Goal: Transaction & Acquisition: Purchase product/service

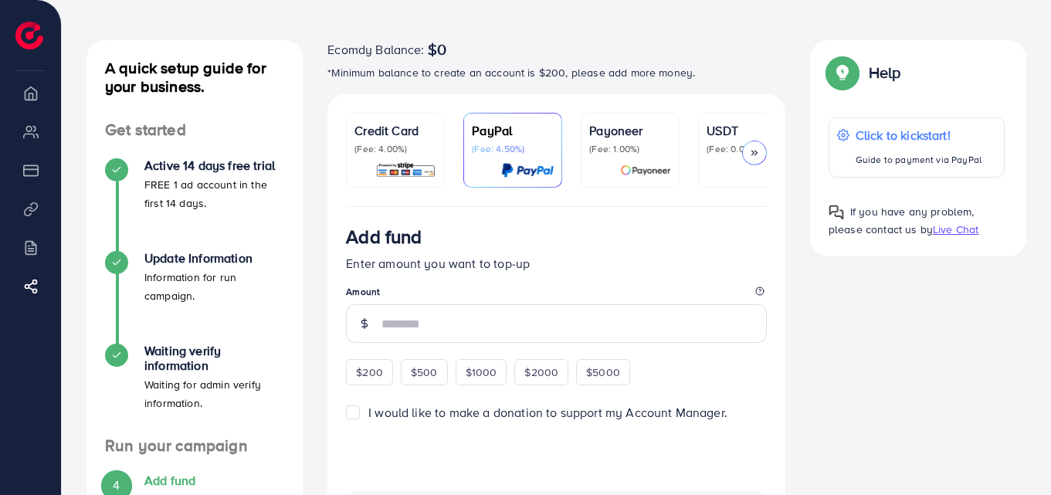
scroll to position [56, 0]
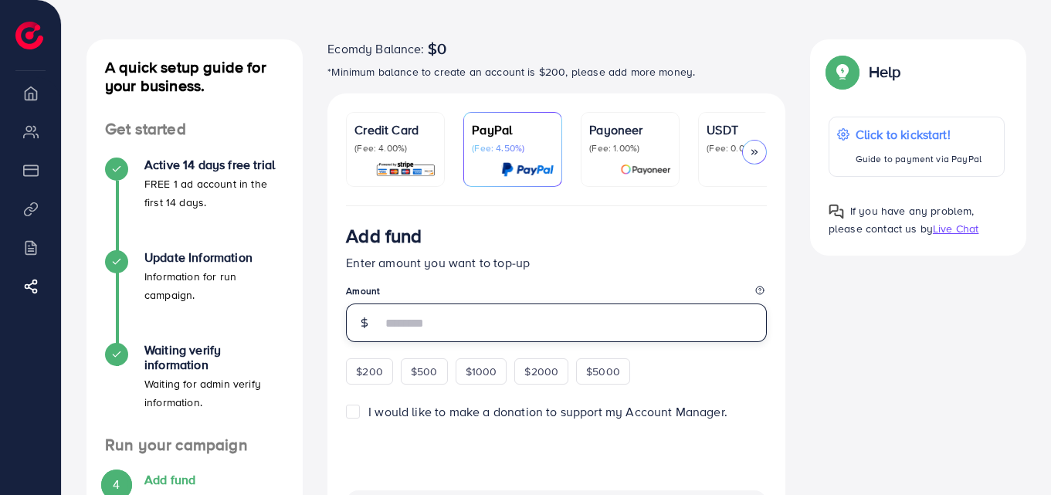
click at [440, 334] on input "number" at bounding box center [573, 322] width 385 height 39
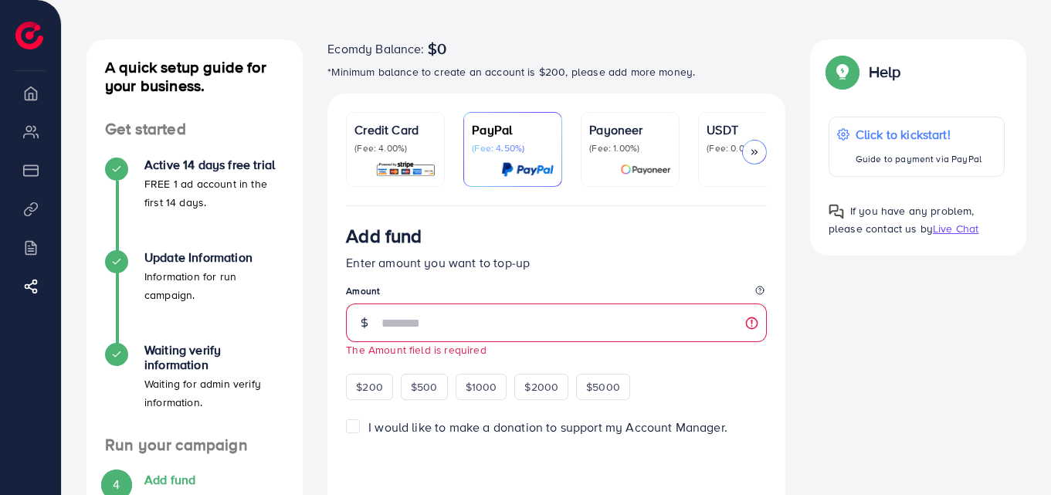
click at [414, 140] on div "Credit Card (Fee: 4.00%)" at bounding box center [395, 137] width 82 height 34
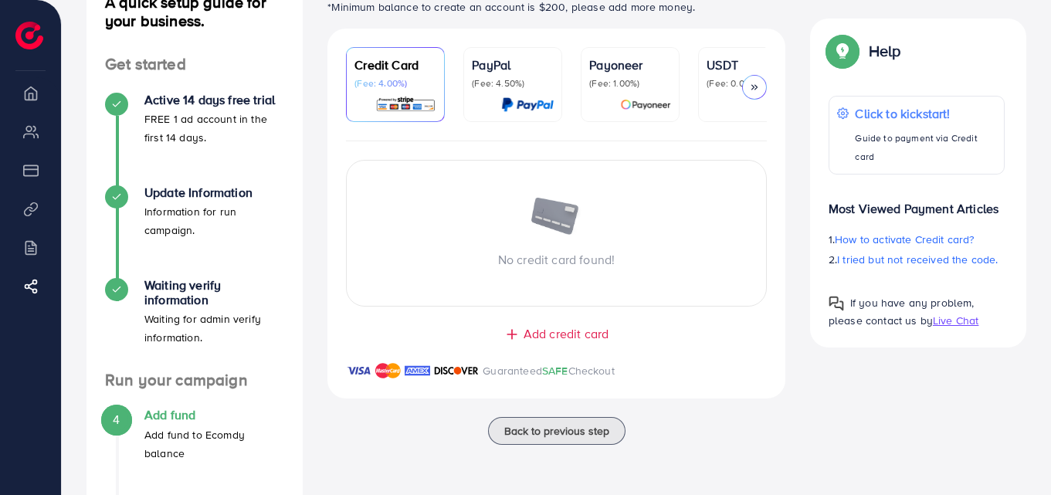
scroll to position [122, 0]
click at [500, 71] on p "PayPal" at bounding box center [513, 64] width 82 height 19
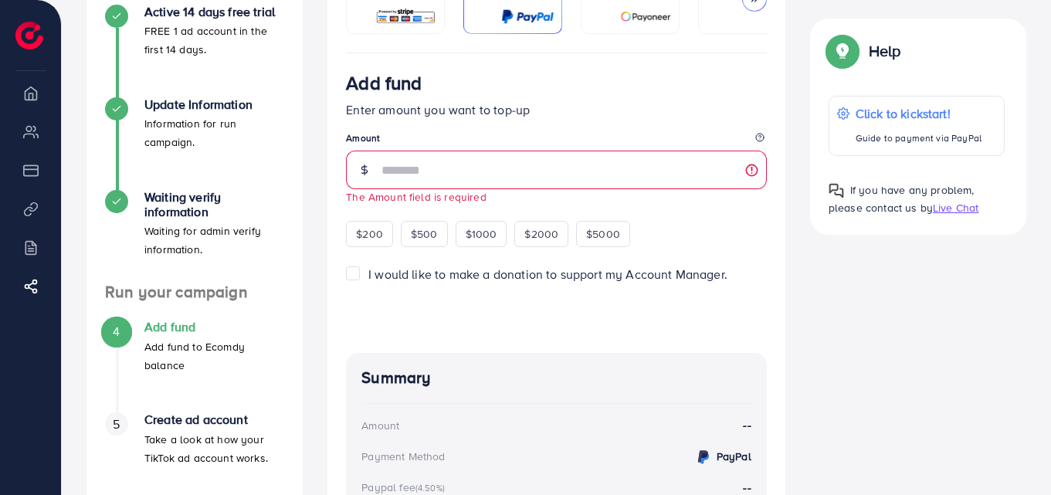
scroll to position [210, 0]
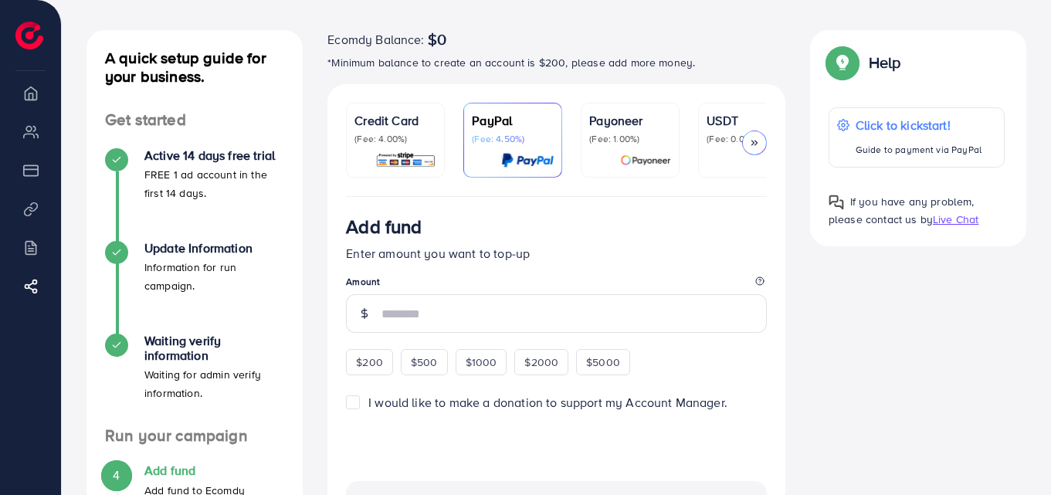
scroll to position [67, 0]
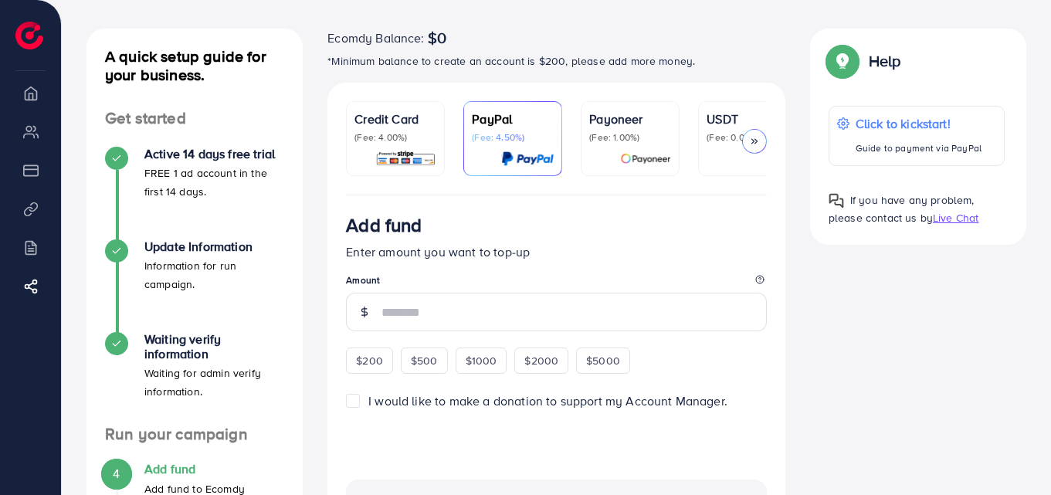
click at [622, 133] on p "(Fee: 1.00%)" at bounding box center [630, 137] width 82 height 12
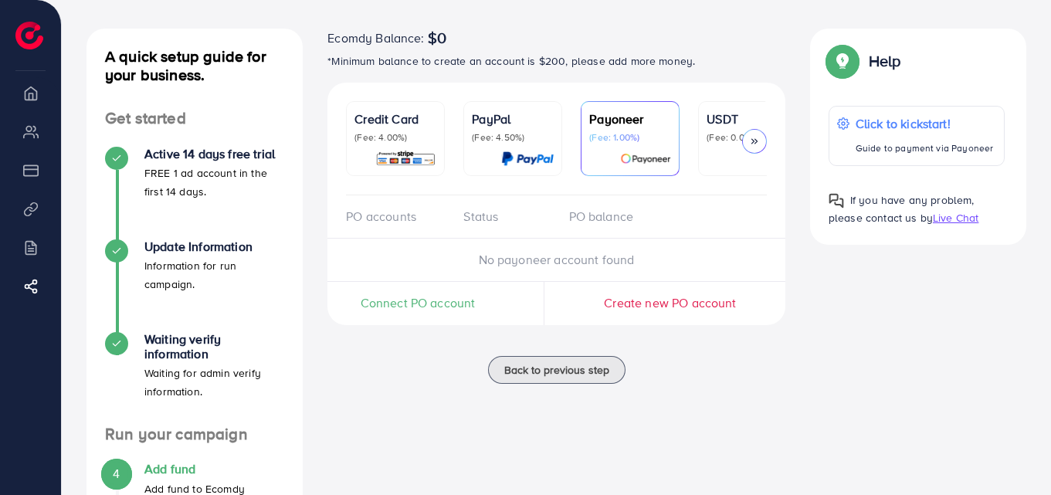
click at [704, 141] on link "USDT (Fee: 0.00%)" at bounding box center [747, 138] width 99 height 75
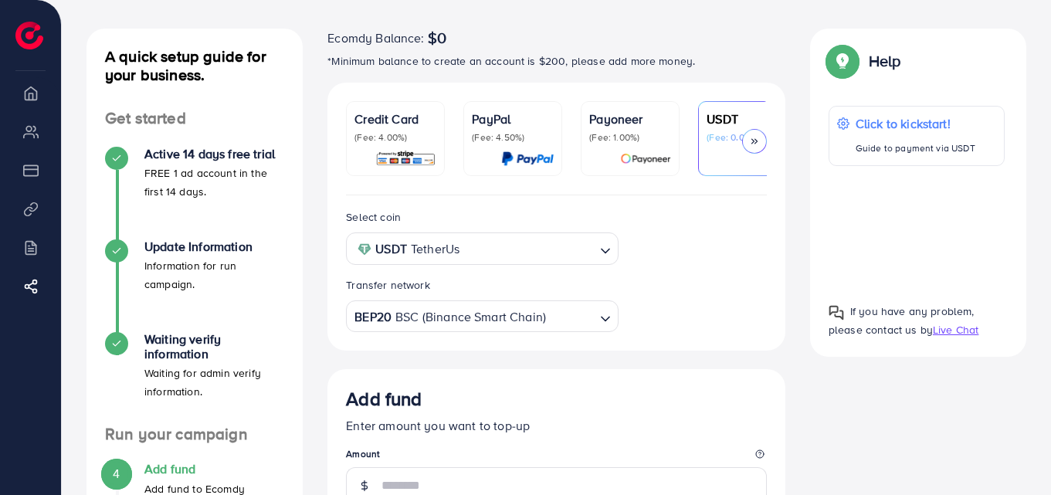
click at [488, 154] on div at bounding box center [513, 159] width 82 height 18
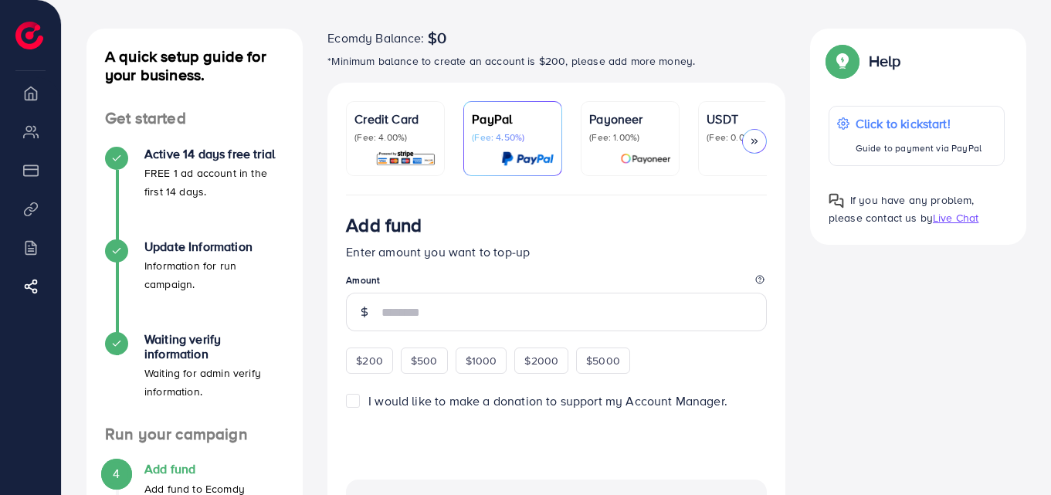
click at [718, 150] on div at bounding box center [747, 159] width 82 height 18
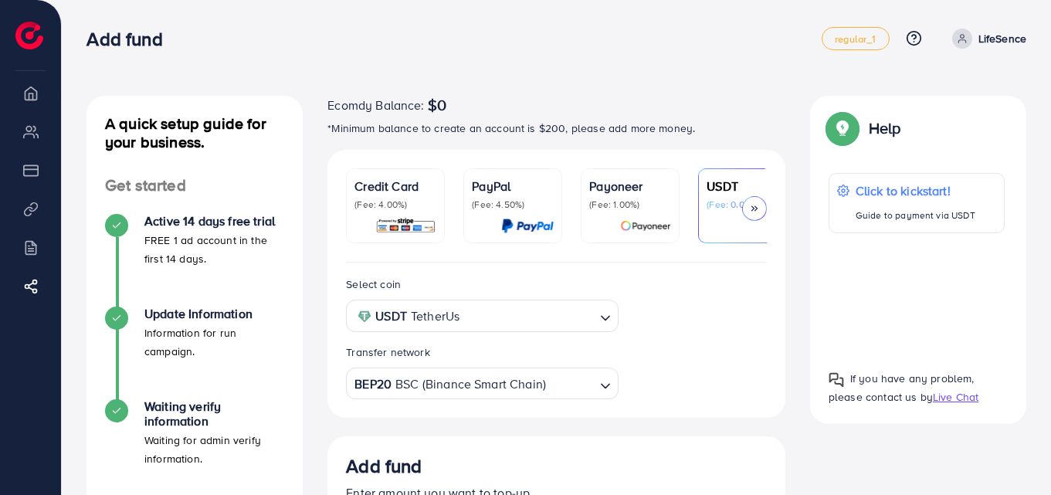
click at [371, 229] on div at bounding box center [395, 226] width 82 height 18
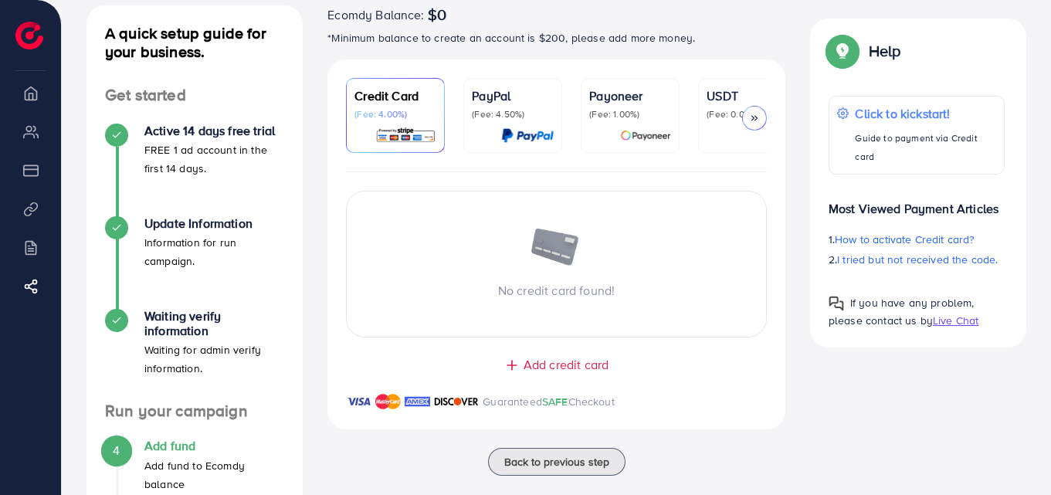
scroll to position [91, 0]
click at [490, 134] on div at bounding box center [513, 135] width 82 height 18
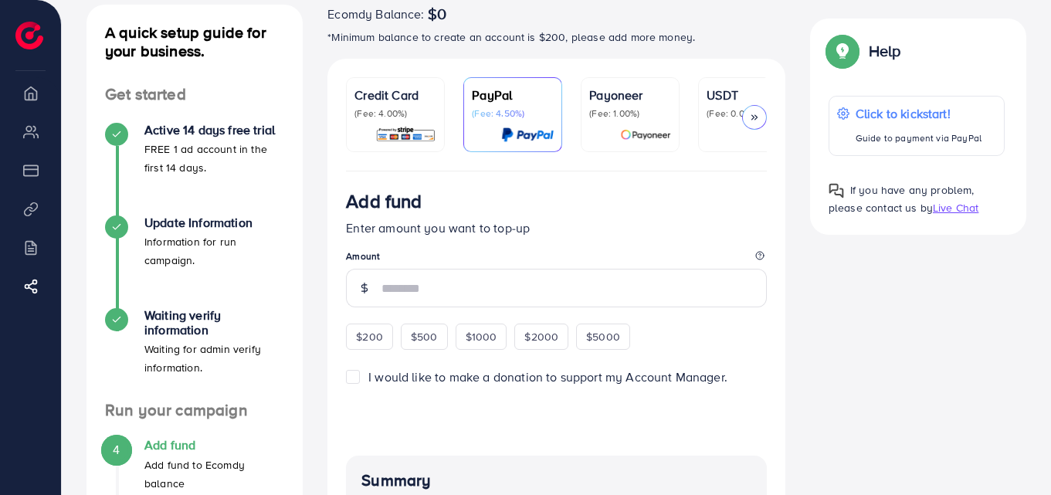
click at [420, 114] on p "(Fee: 4.00%)" at bounding box center [395, 113] width 82 height 12
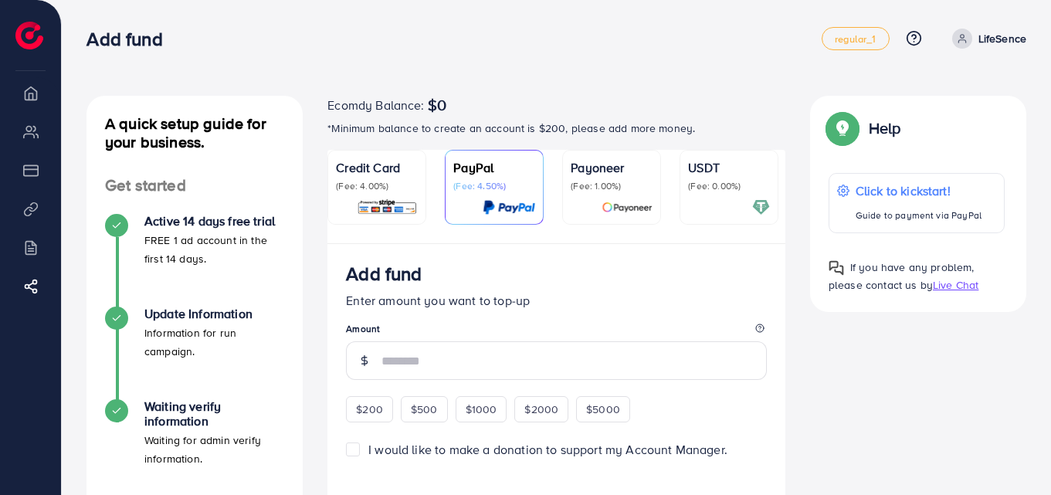
click at [852, 12] on nav "Add fund regular_1 Help Center Contact Support Plans and Pricing Term and polic…" at bounding box center [556, 38] width 940 height 55
click at [803, 293] on div "Help Help Click to kickstart! Guide to payment via PayPal If you have any probl…" at bounding box center [918, 204] width 241 height 216
